Goal: Information Seeking & Learning: Learn about a topic

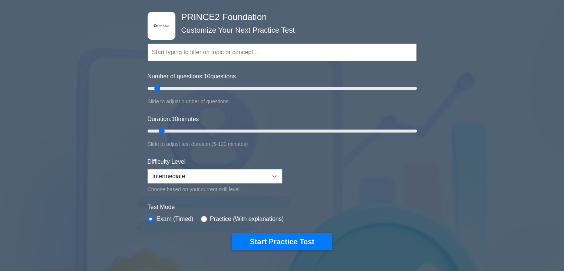
scroll to position [37, 0]
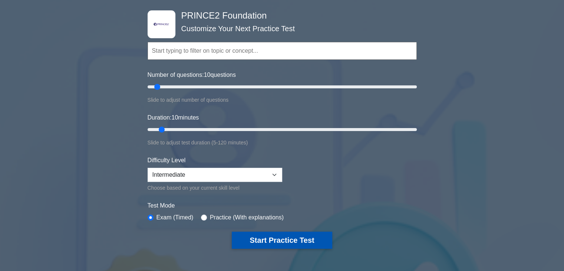
click at [286, 239] on button "Start Practice Test" at bounding box center [282, 239] width 100 height 17
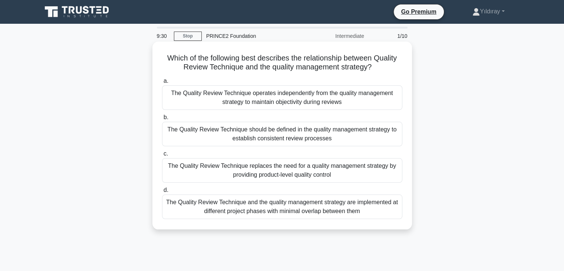
click at [330, 139] on div "The Quality Review Technique should be defined in the quality management strate…" at bounding box center [282, 134] width 240 height 24
click at [162, 120] on input "b. The Quality Review Technique should be defined in the quality management str…" at bounding box center [162, 117] width 0 height 5
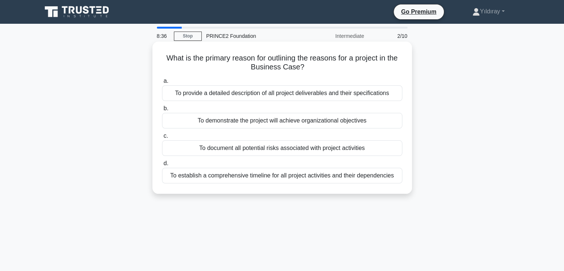
click at [338, 123] on div "To demonstrate the project will achieve organizational objectives" at bounding box center [282, 121] width 240 height 16
click at [162, 111] on input "b. To demonstrate the project will achieve organizational objectives" at bounding box center [162, 108] width 0 height 5
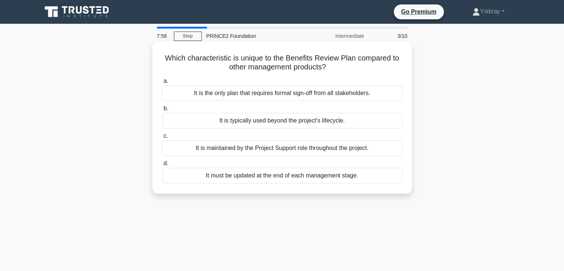
click at [361, 177] on div "It must be updated at the end of each management stage." at bounding box center [282, 176] width 240 height 16
click at [162, 166] on input "d. It must be updated at the end of each management stage." at bounding box center [162, 163] width 0 height 5
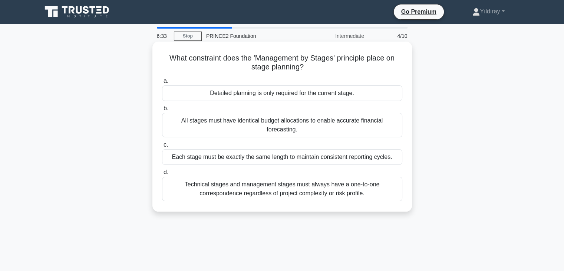
click at [340, 93] on div "Detailed planning is only required for the current stage." at bounding box center [282, 93] width 240 height 16
click at [162, 83] on input "a. Detailed planning is only required for the current stage." at bounding box center [162, 81] width 0 height 5
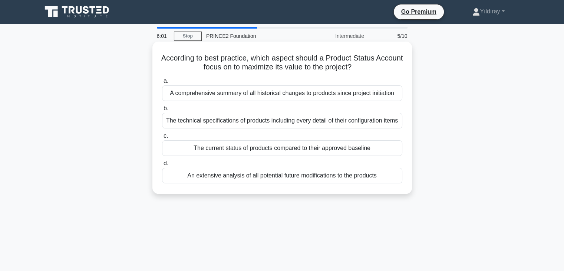
click at [269, 150] on div "The current status of products compared to their approved baseline" at bounding box center [282, 148] width 240 height 16
click at [162, 138] on input "c. The current status of products compared to their approved baseline" at bounding box center [162, 135] width 0 height 5
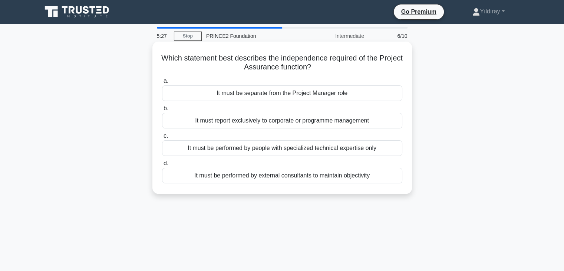
click at [339, 97] on div "It must be separate from the Project Manager role" at bounding box center [282, 93] width 240 height 16
click at [162, 83] on input "a. It must be separate from the Project Manager role" at bounding box center [162, 81] width 0 height 5
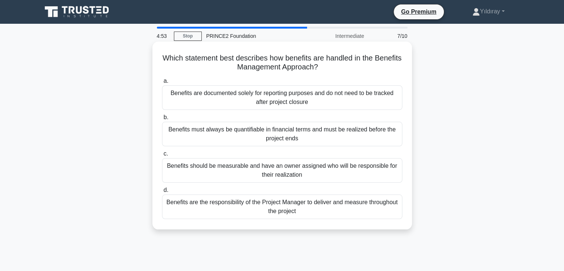
drag, startPoint x: 325, startPoint y: 174, endPoint x: 345, endPoint y: 175, distance: 19.7
click at [326, 175] on div "Benefits should be measurable and have an owner assigned who will be responsibl…" at bounding box center [282, 170] width 240 height 24
click at [162, 156] on input "c. Benefits should be measurable and have an owner assigned who will be respons…" at bounding box center [162, 153] width 0 height 5
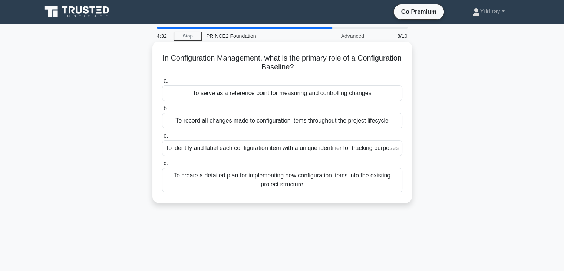
click at [288, 96] on div "To serve as a reference point for measuring and controlling changes" at bounding box center [282, 93] width 240 height 16
click at [162, 83] on input "a. To serve as a reference point for measuring and controlling changes" at bounding box center [162, 81] width 0 height 5
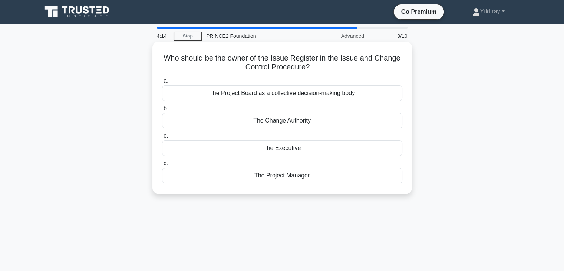
click at [309, 177] on div "The Project Manager" at bounding box center [282, 176] width 240 height 16
click at [162, 166] on input "d. The Project Manager" at bounding box center [162, 163] width 0 height 5
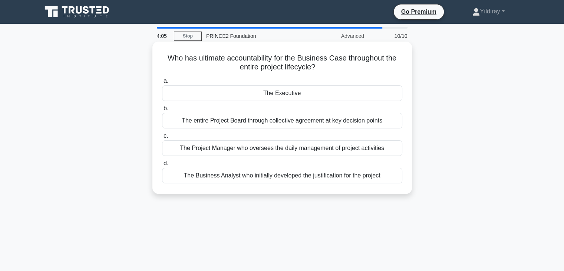
click at [309, 95] on div "The Executive" at bounding box center [282, 93] width 240 height 16
click at [162, 83] on input "a. The Executive" at bounding box center [162, 81] width 0 height 5
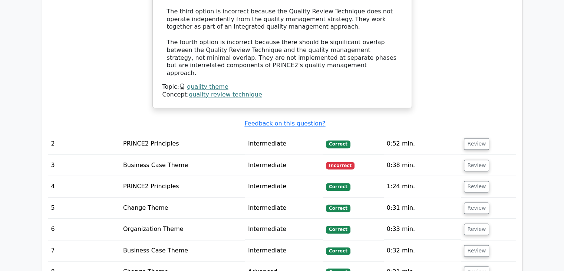
scroll to position [927, 0]
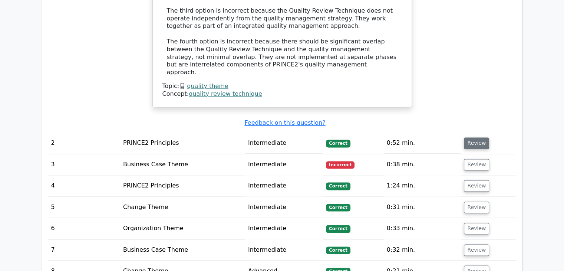
click at [476, 137] on button "Review" at bounding box center [476, 142] width 25 height 11
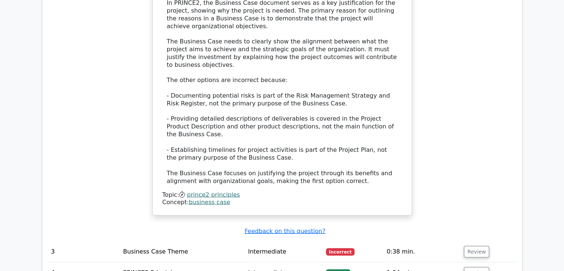
scroll to position [1260, 0]
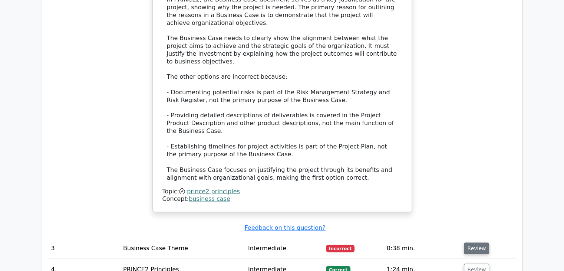
click at [477, 242] on button "Review" at bounding box center [476, 247] width 25 height 11
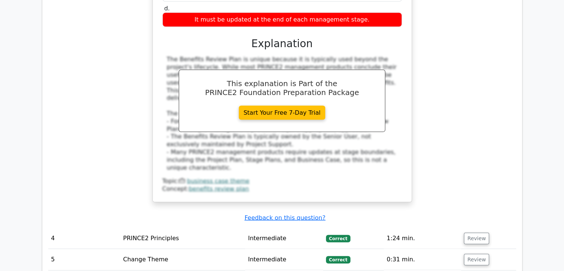
scroll to position [1631, 0]
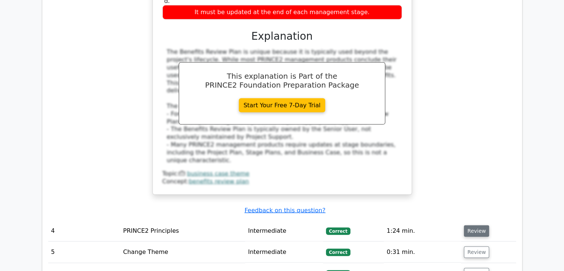
click at [470, 225] on button "Review" at bounding box center [476, 230] width 25 height 11
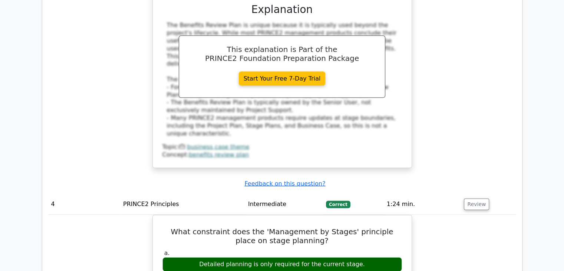
scroll to position [1705, 0]
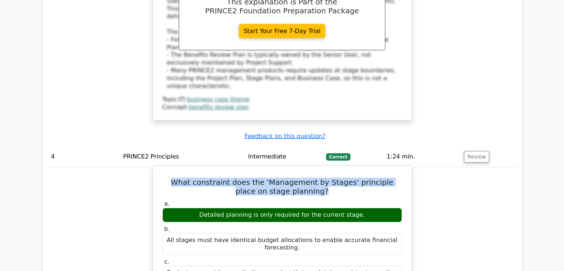
drag, startPoint x: 165, startPoint y: 102, endPoint x: 344, endPoint y: 107, distance: 178.7
click at [349, 178] on h5 "What constraint does the 'Management by Stages' principle place on stage planni…" at bounding box center [282, 187] width 241 height 18
copy h5 "What constraint does the 'Management by Stages' principle place on stage planni…"
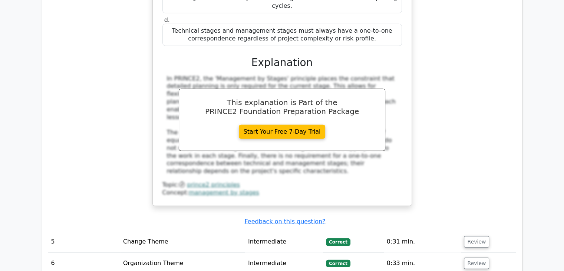
scroll to position [2001, 0]
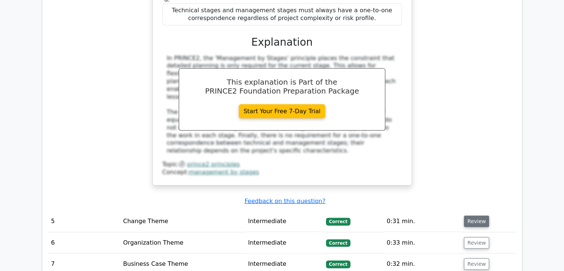
click at [474, 215] on button "Review" at bounding box center [476, 220] width 25 height 11
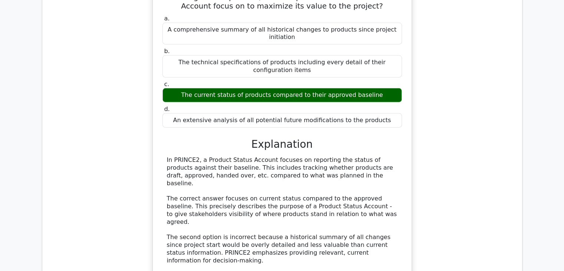
scroll to position [2372, 0]
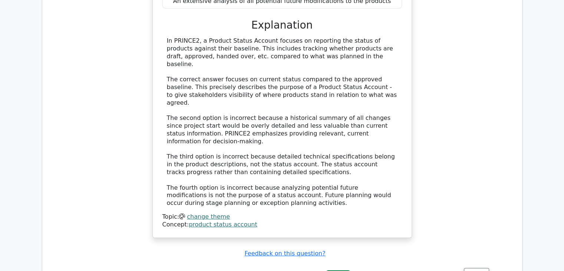
drag, startPoint x: 476, startPoint y: 127, endPoint x: 477, endPoint y: 137, distance: 9.7
click at [476, 268] on button "Review" at bounding box center [476, 273] width 25 height 11
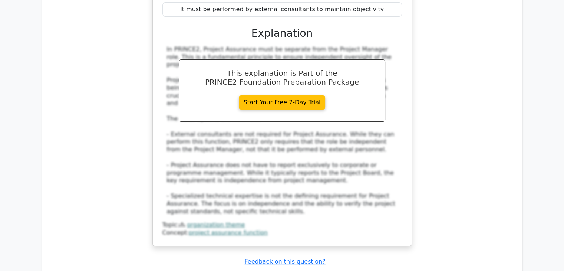
scroll to position [2780, 0]
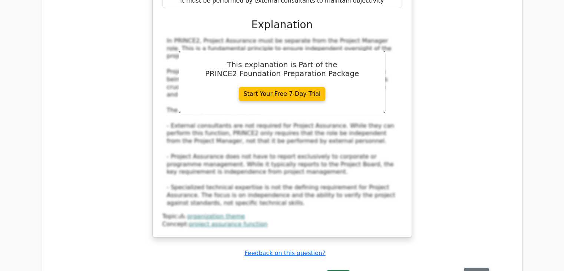
click at [470, 268] on button "Review" at bounding box center [476, 273] width 25 height 11
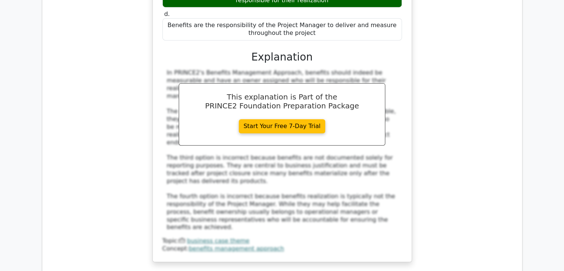
scroll to position [3187, 0]
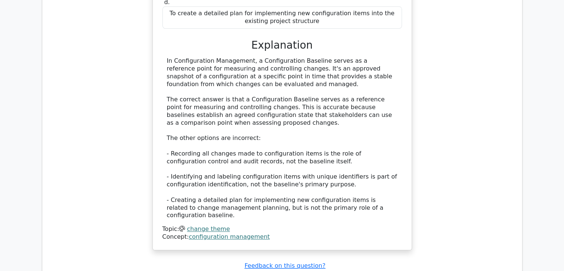
scroll to position [3632, 0]
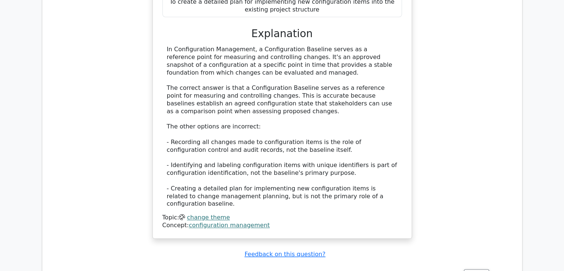
drag, startPoint x: 475, startPoint y: 65, endPoint x: 464, endPoint y: 80, distance: 19.1
click at [474, 269] on button "Review" at bounding box center [476, 274] width 25 height 11
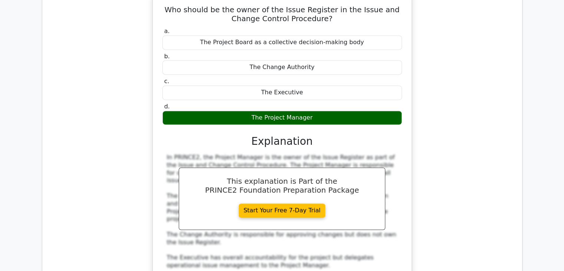
scroll to position [3928, 0]
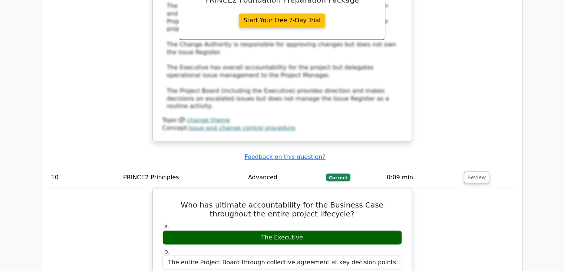
scroll to position [4262, 0]
